Goal: Information Seeking & Learning: Find specific page/section

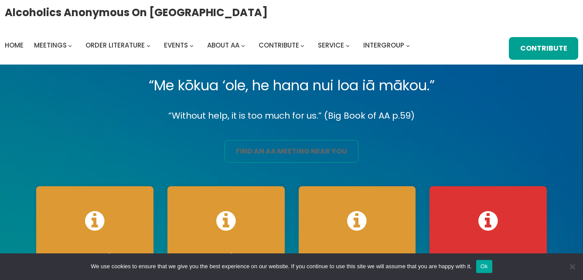
click at [304, 147] on link "find an aa meeting near you" at bounding box center [291, 151] width 133 height 23
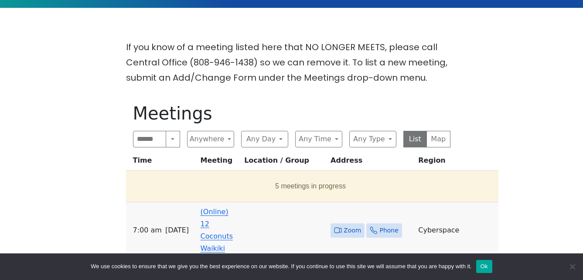
scroll to position [218, 0]
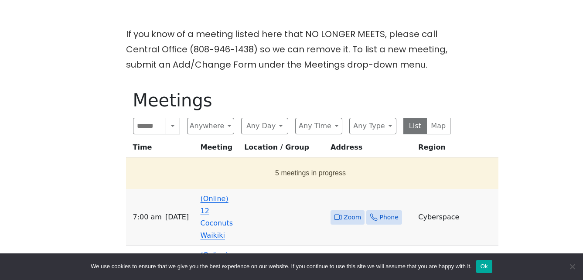
click at [277, 184] on button "5 meetings in progress" at bounding box center [311, 173] width 362 height 24
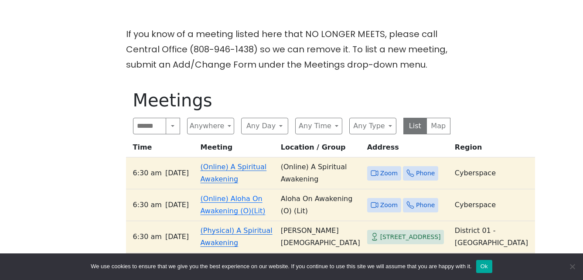
click at [219, 183] on link "(Online) A Spiritual Awakening" at bounding box center [234, 173] width 66 height 20
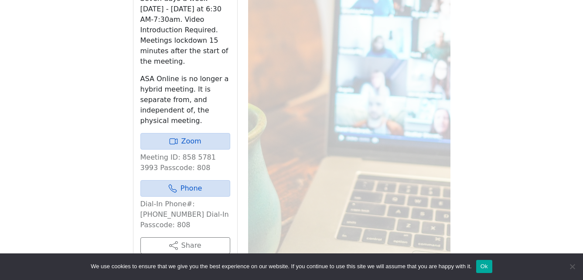
scroll to position [476, 0]
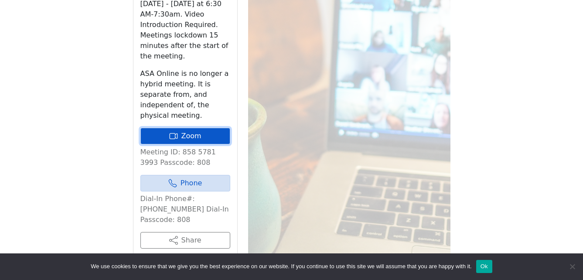
click at [208, 128] on link "Zoom" at bounding box center [185, 136] width 90 height 17
